Goal: Transaction & Acquisition: Purchase product/service

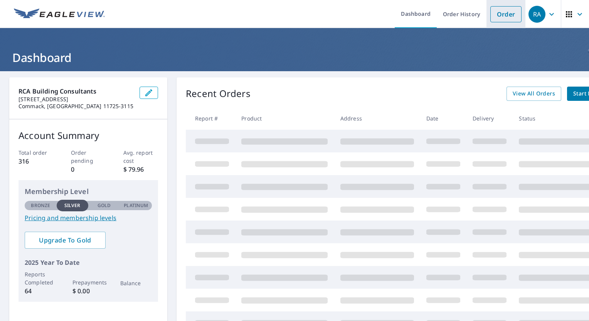
click at [503, 15] on link "Order" at bounding box center [505, 14] width 31 height 16
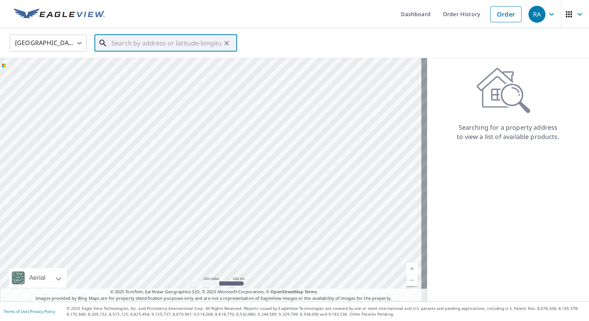
click at [116, 42] on input "text" at bounding box center [166, 43] width 110 height 22
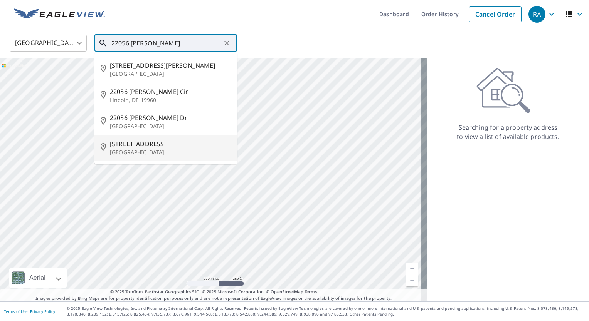
click at [140, 146] on span "[STREET_ADDRESS]" at bounding box center [170, 143] width 121 height 9
type input "[STREET_ADDRESS]"
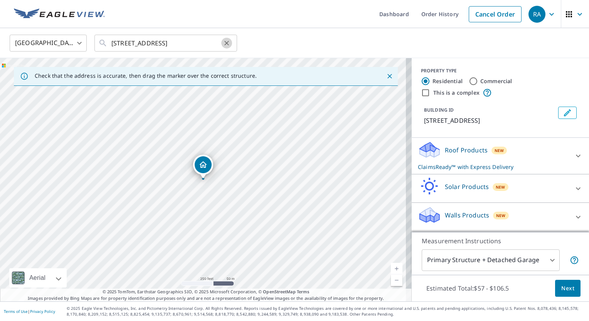
click at [225, 42] on icon "Clear" at bounding box center [227, 43] width 8 height 8
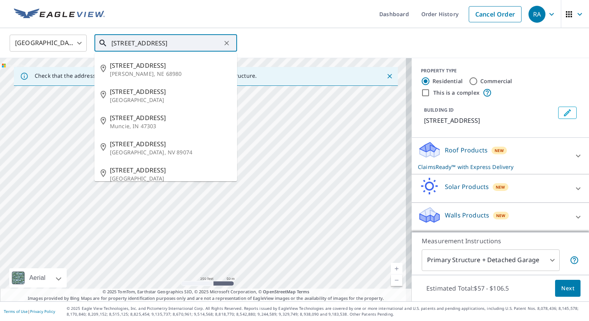
type input "[STREET_ADDRESS]"
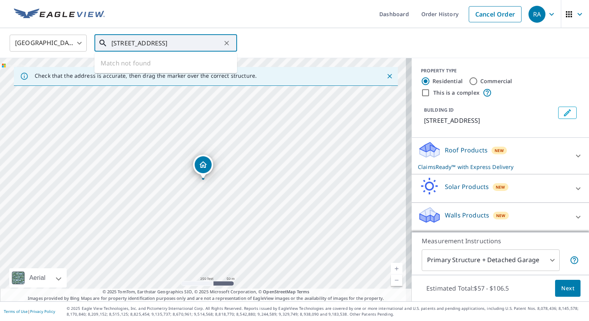
click at [169, 165] on div "[STREET_ADDRESS]" at bounding box center [206, 180] width 412 height 244
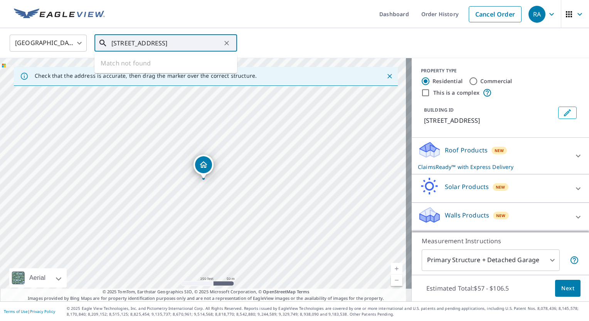
click at [227, 42] on icon "Clear" at bounding box center [226, 43] width 5 height 5
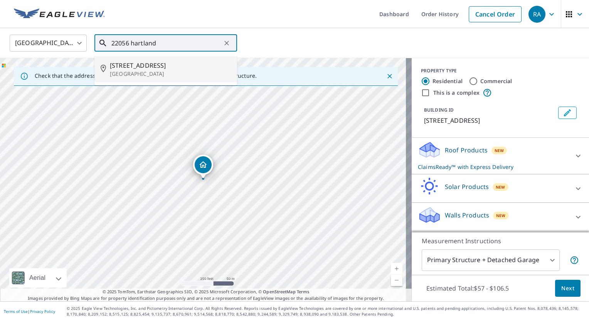
click at [153, 69] on div "[STREET_ADDRESS]" at bounding box center [170, 69] width 121 height 17
type input "[STREET_ADDRESS]"
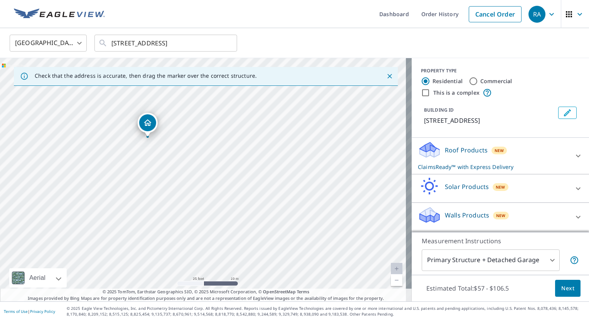
drag, startPoint x: 273, startPoint y: 197, endPoint x: 211, endPoint y: 151, distance: 77.4
click at [211, 151] on div "[STREET_ADDRESS]" at bounding box center [206, 180] width 412 height 244
drag, startPoint x: 160, startPoint y: 153, endPoint x: 261, endPoint y: 178, distance: 104.0
click at [261, 178] on div "[STREET_ADDRESS]" at bounding box center [206, 180] width 412 height 244
click at [573, 161] on icon at bounding box center [577, 155] width 9 height 9
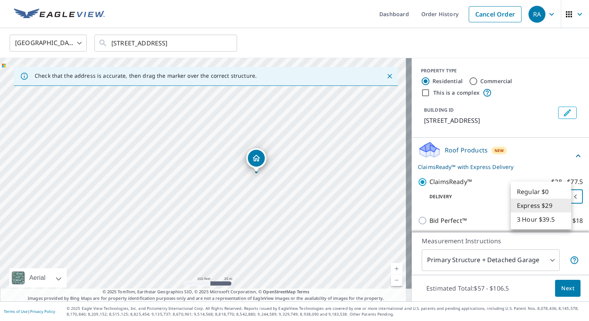
click at [561, 206] on body "RA RA Dashboard Order History Cancel Order RA [GEOGRAPHIC_DATA] [GEOGRAPHIC_DAT…" at bounding box center [294, 160] width 589 height 321
click at [537, 218] on li "3 Hour $39.5" at bounding box center [541, 220] width 60 height 14
type input "7"
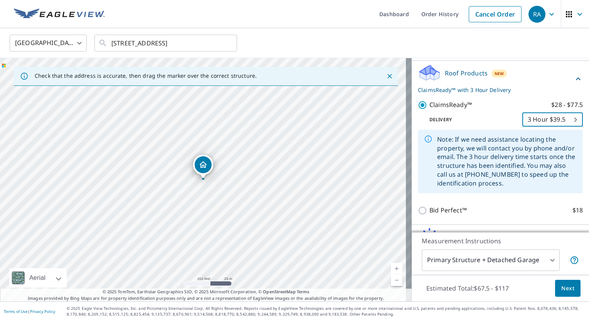
scroll to position [135, 0]
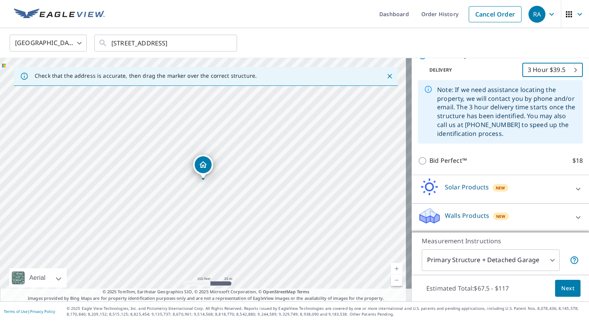
click at [565, 290] on span "Next" at bounding box center [567, 289] width 13 height 10
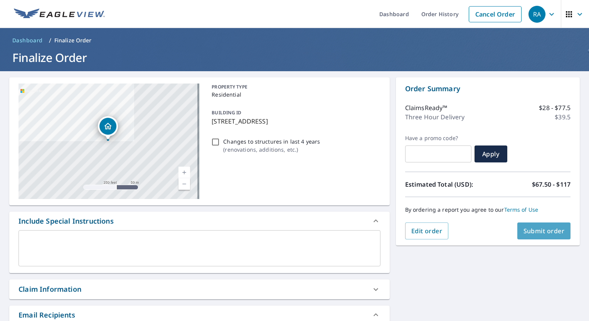
click at [527, 232] on span "Submit order" at bounding box center [543, 231] width 41 height 8
checkbox input "true"
